Goal: Transaction & Acquisition: Purchase product/service

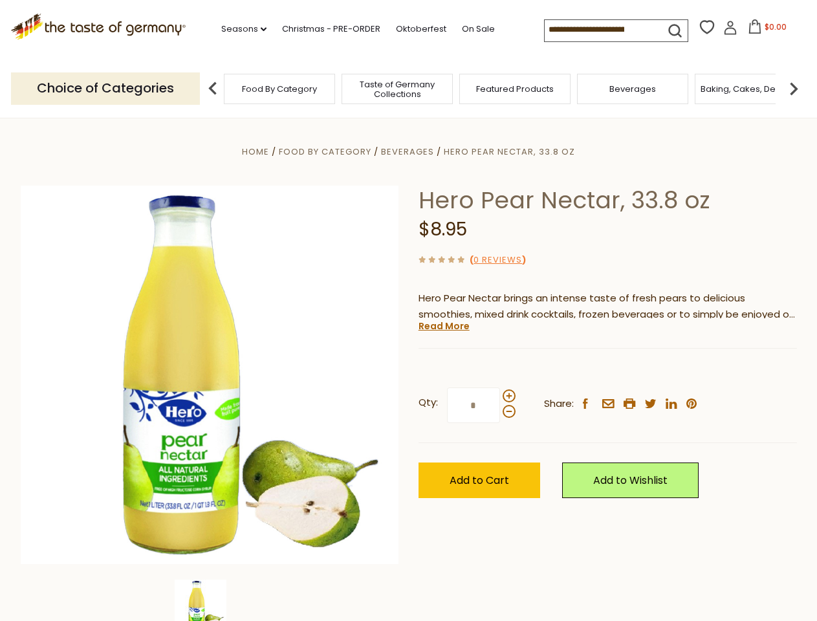
click at [408, 311] on div "Home Food By Category [GEOGRAPHIC_DATA] Hero Pear Nectar, 33.8 oz Hero Pear Nec…" at bounding box center [409, 393] width 796 height 498
click at [239, 29] on link "Seasons dropdown_arrow" at bounding box center [243, 29] width 45 height 14
click at [765, 30] on span "$0.00" at bounding box center [776, 26] width 22 height 11
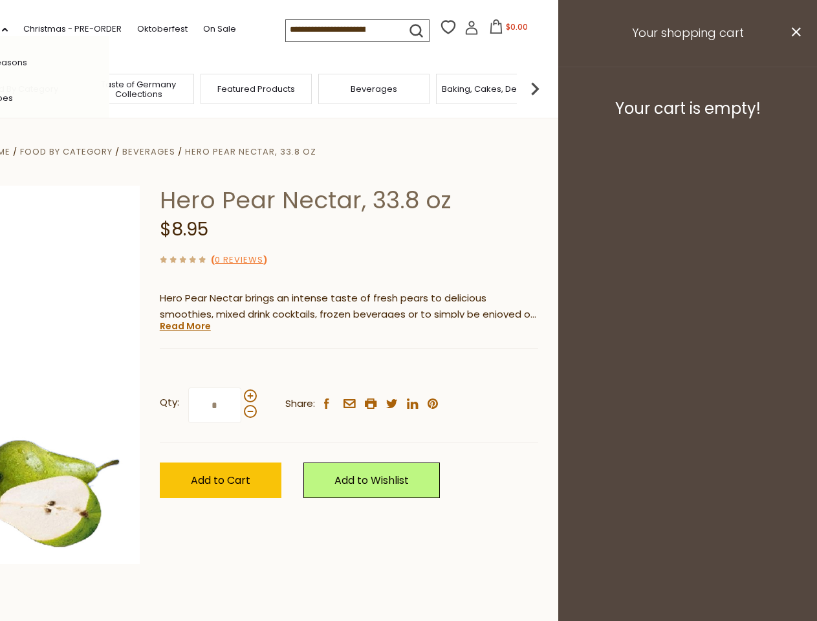
click at [109, 88] on div "All Seasons Recipes Game Day [DATE] [DATE] [DATE][PERSON_NAME] [DATE] Springfes…" at bounding box center [35, 310] width 147 height 549
click at [548, 88] on img at bounding box center [535, 89] width 26 height 26
click at [408, 370] on div "Qty: * Share: facebook email printer twitter linkedin pinterest" at bounding box center [349, 405] width 379 height 75
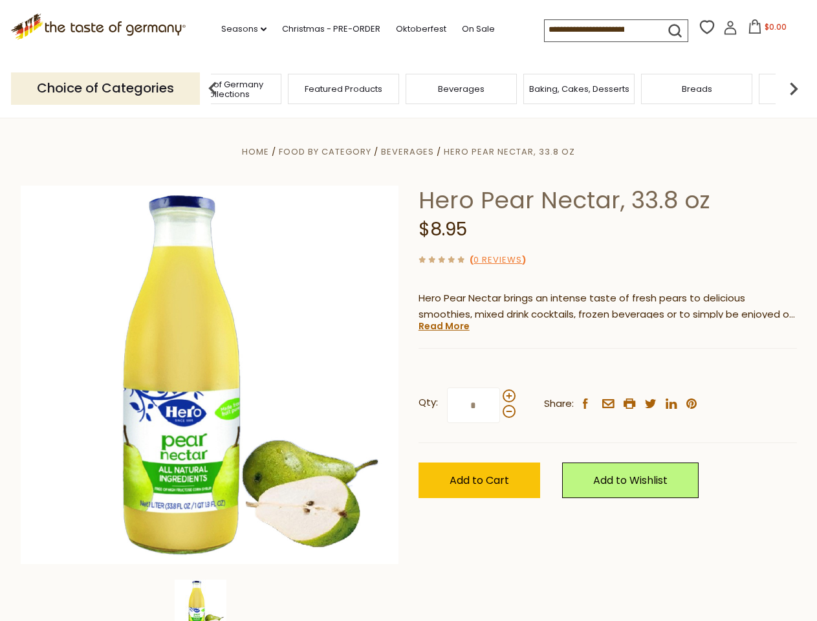
click at [210, 601] on img at bounding box center [201, 606] width 52 height 52
click at [443, 326] on link "Read More" at bounding box center [444, 326] width 51 height 13
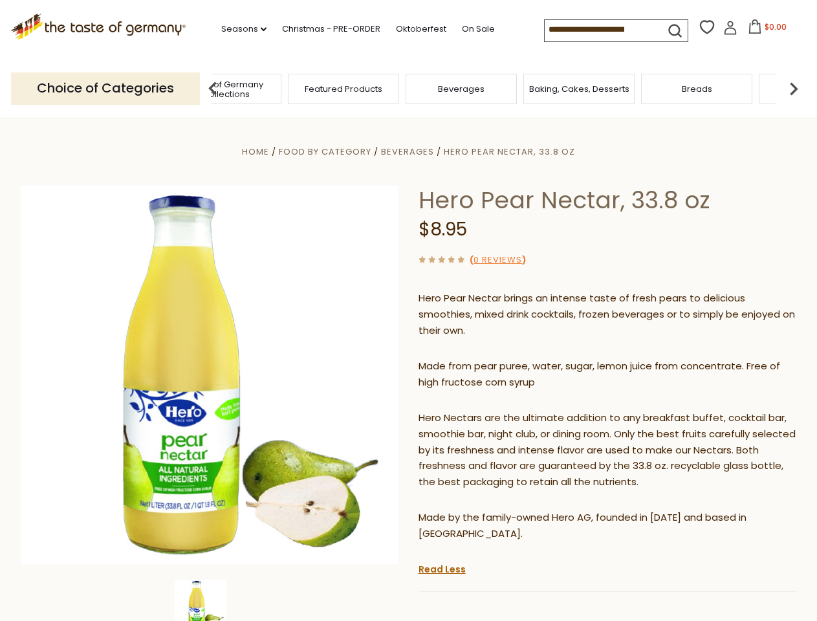
click at [509, 410] on p "Hero Nectars are the ultimate addition to any breakfast buffet, cocktail bar, s…" at bounding box center [608, 450] width 379 height 81
